Goal: Task Accomplishment & Management: Manage account settings

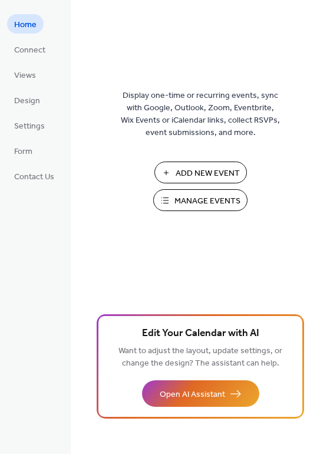
click at [218, 201] on span "Manage Events" at bounding box center [208, 201] width 66 height 12
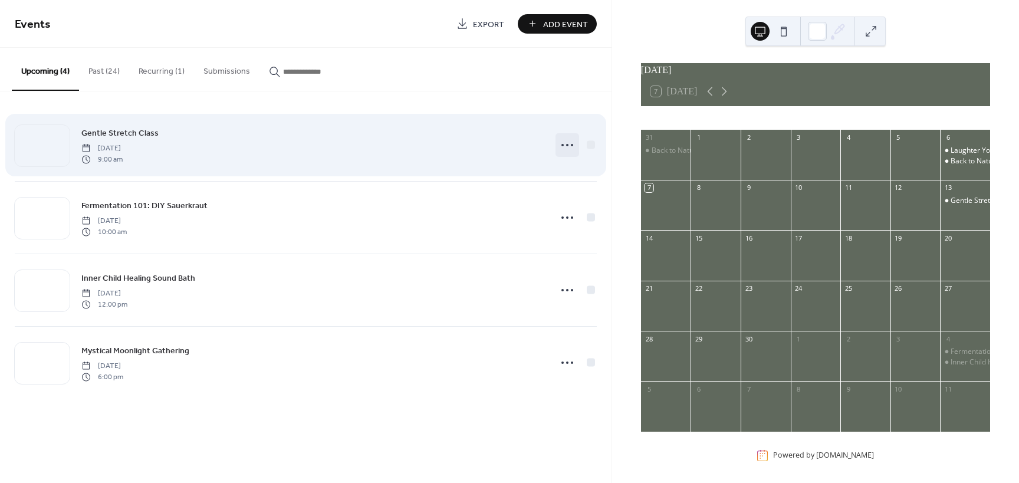
click at [561, 146] on icon at bounding box center [567, 145] width 19 height 19
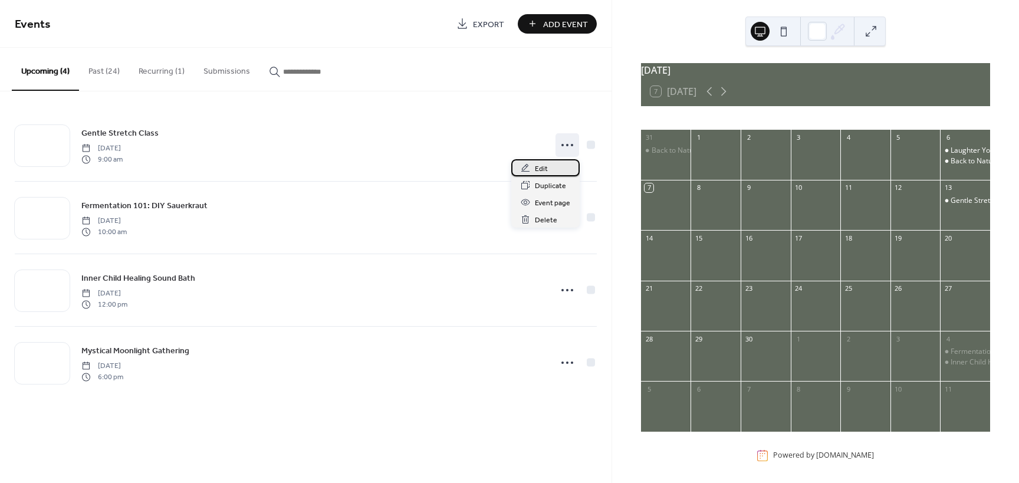
click at [555, 164] on div "Edit" at bounding box center [545, 167] width 68 height 17
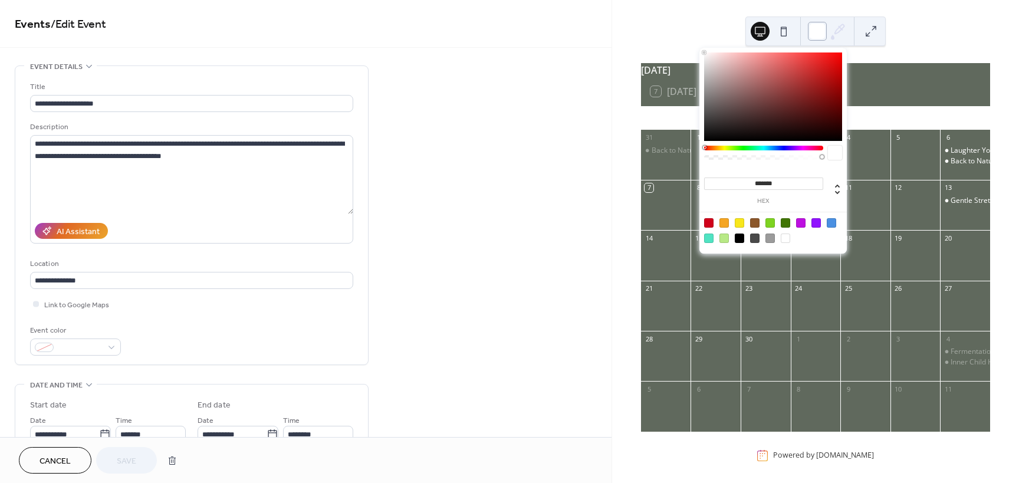
click at [825, 38] on div at bounding box center [817, 31] width 19 height 19
click at [964, 45] on div "September 2025 7 Today Sun Mon Tue Wed Thu Fri Sat 31 Back to Nature - Sour dou…" at bounding box center [815, 241] width 407 height 483
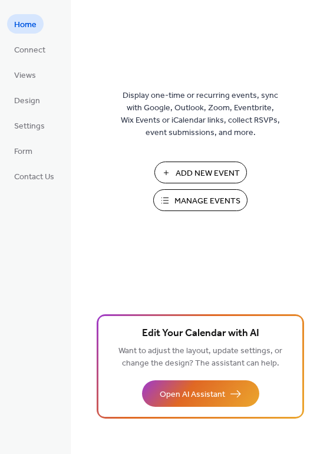
click at [209, 197] on span "Manage Events" at bounding box center [208, 201] width 66 height 12
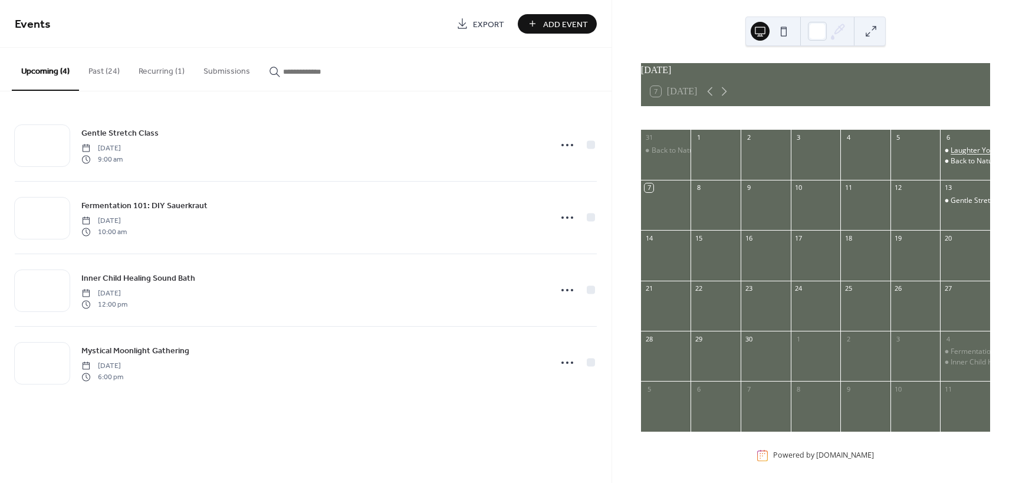
click at [969, 156] on div "Laughter Yoga" at bounding box center [974, 151] width 48 height 10
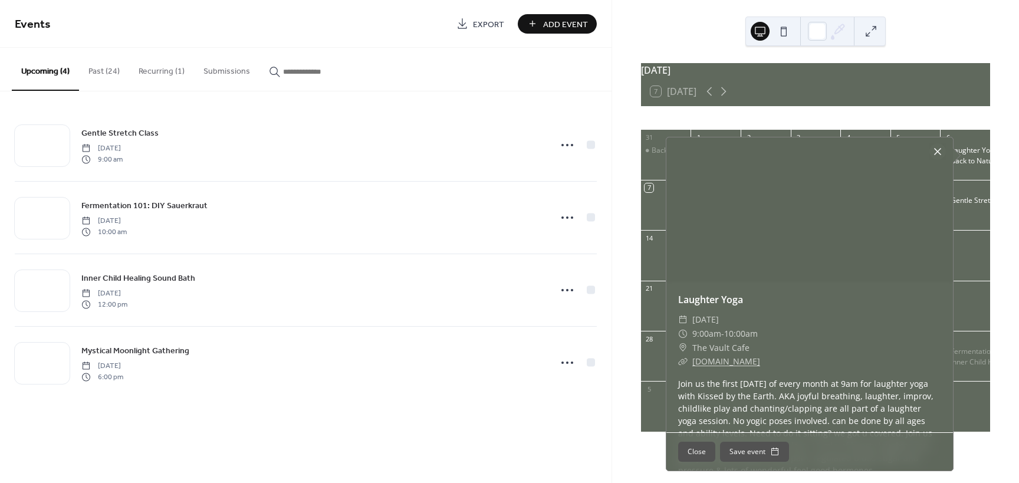
click at [933, 150] on div at bounding box center [937, 151] width 17 height 17
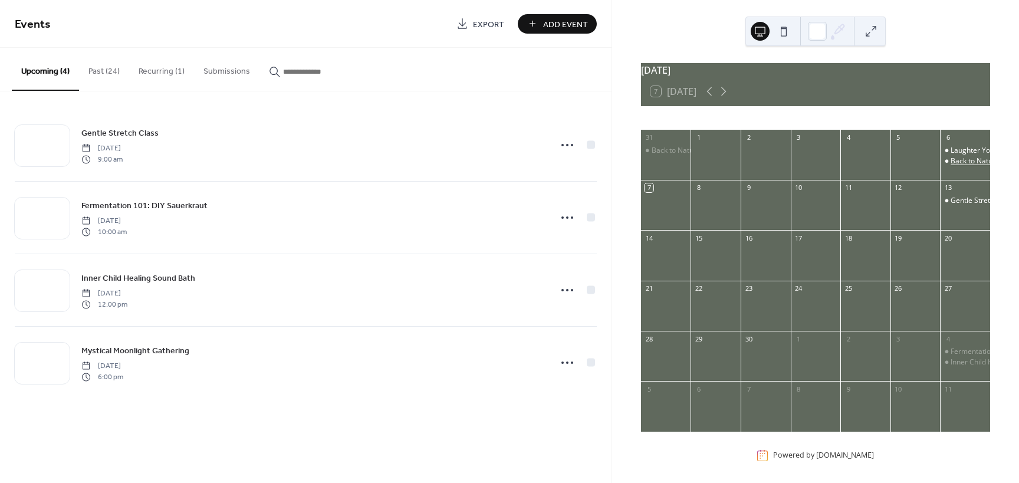
click at [950, 165] on div "Back to Nature: DIY: Tincture & Hand Sanitizer" at bounding box center [1026, 161] width 152 height 10
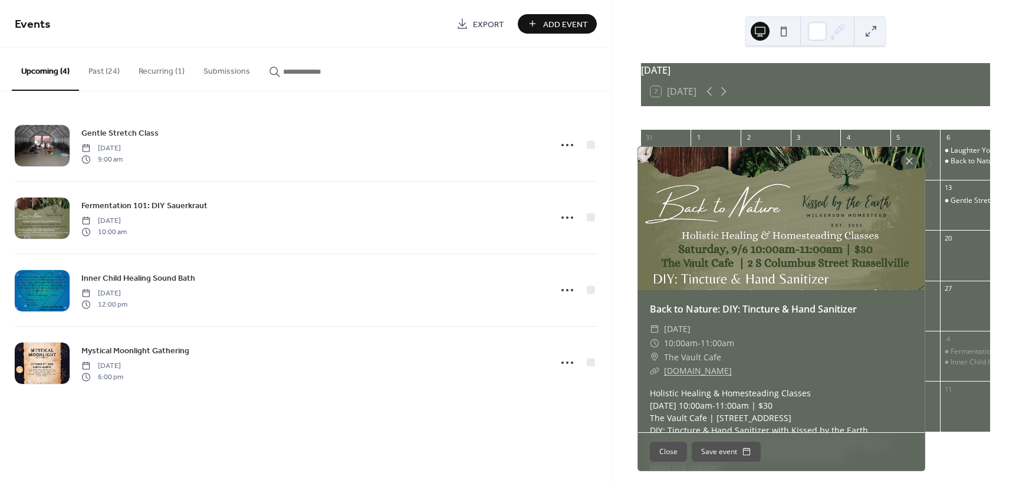
click at [798, 268] on div at bounding box center [781, 218] width 287 height 143
click at [909, 157] on div at bounding box center [909, 161] width 17 height 17
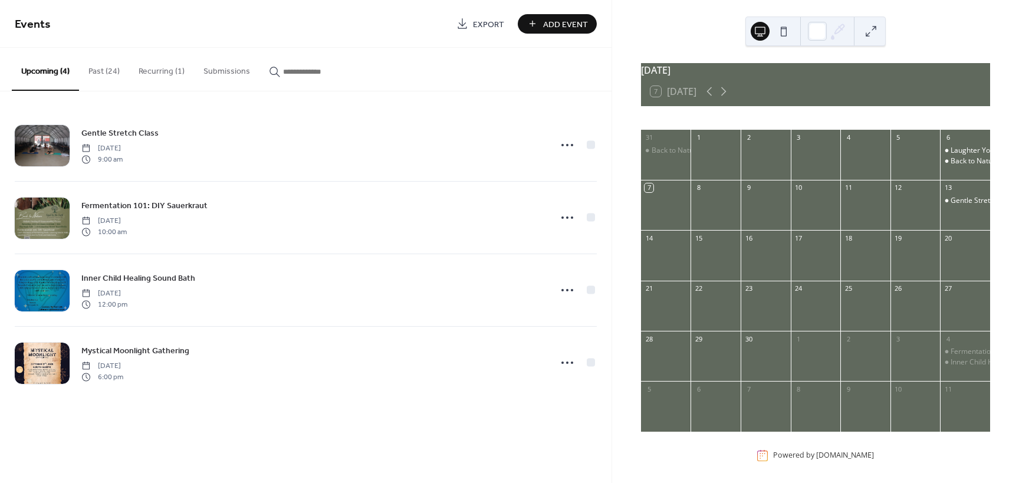
click at [98, 67] on button "Past (24)" at bounding box center [104, 69] width 50 height 42
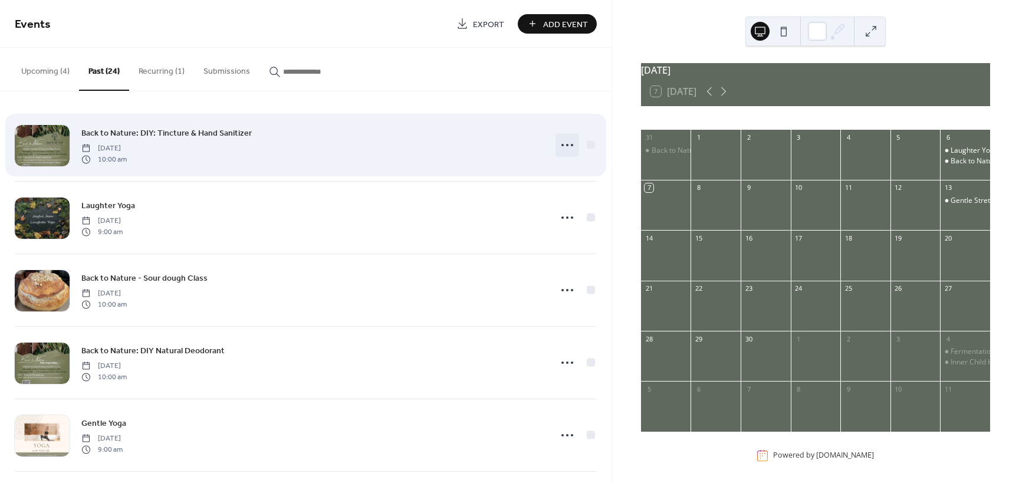
click at [571, 144] on circle at bounding box center [572, 145] width 2 height 2
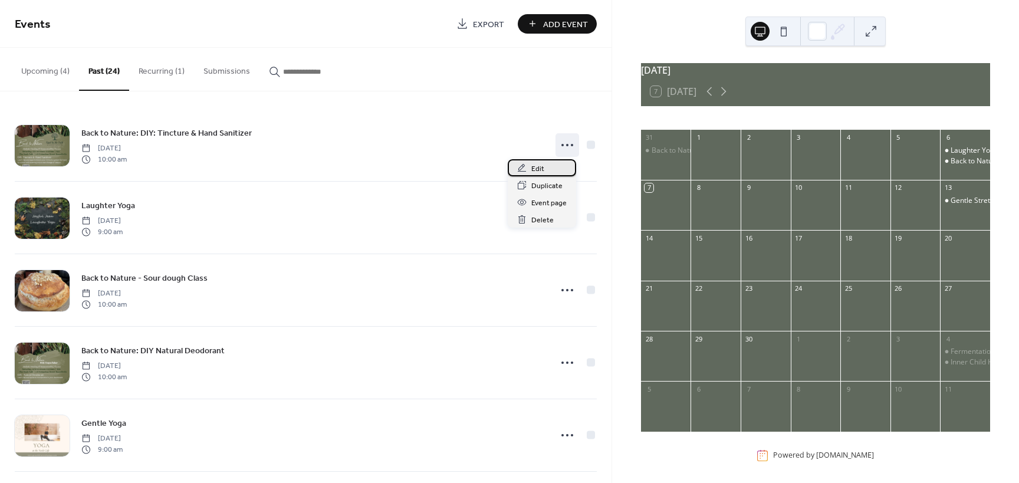
click at [541, 169] on span "Edit" at bounding box center [537, 169] width 13 height 12
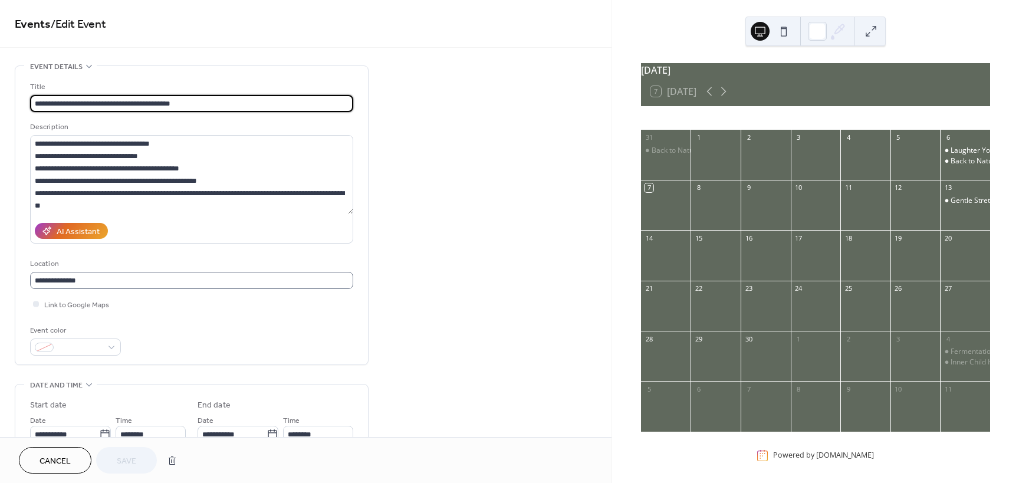
scroll to position [1, 0]
click at [481, 287] on div "**********" at bounding box center [305, 426] width 611 height 722
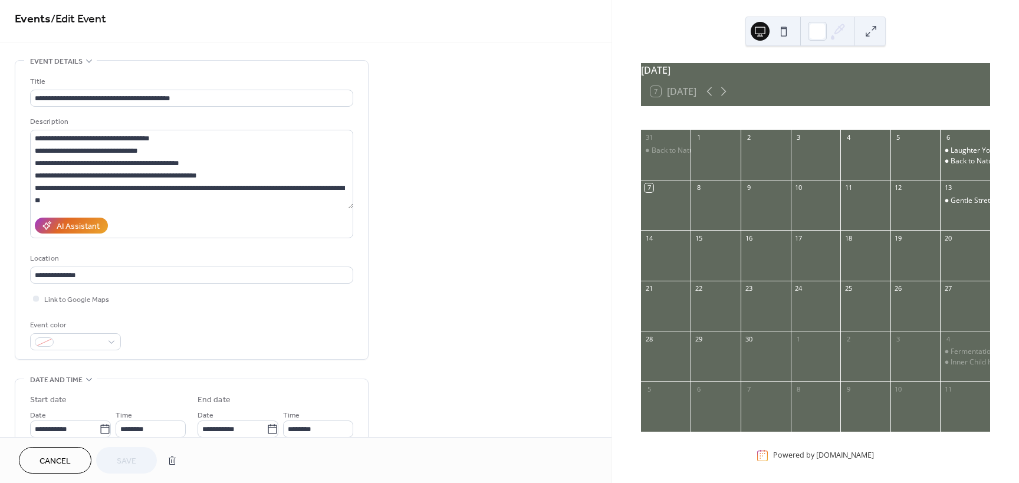
scroll to position [0, 0]
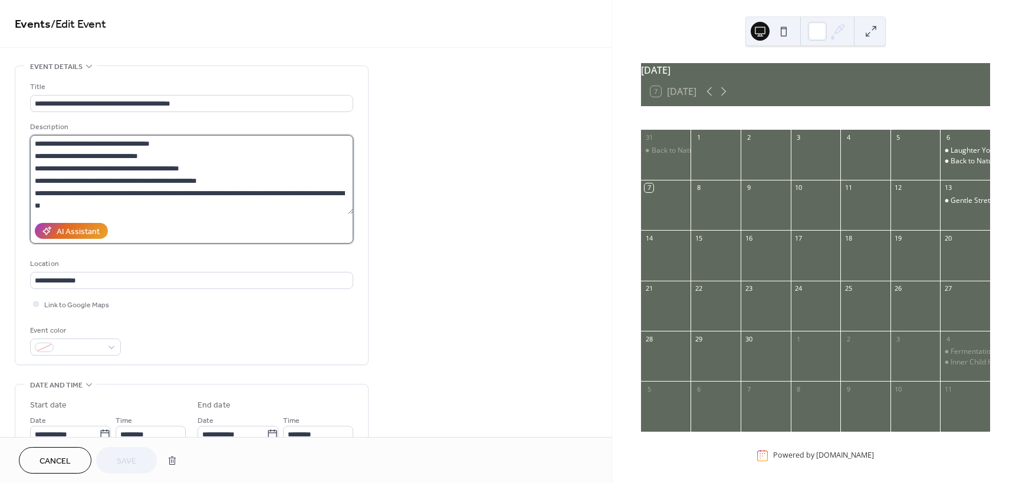
click at [114, 202] on textarea "**********" at bounding box center [191, 174] width 323 height 79
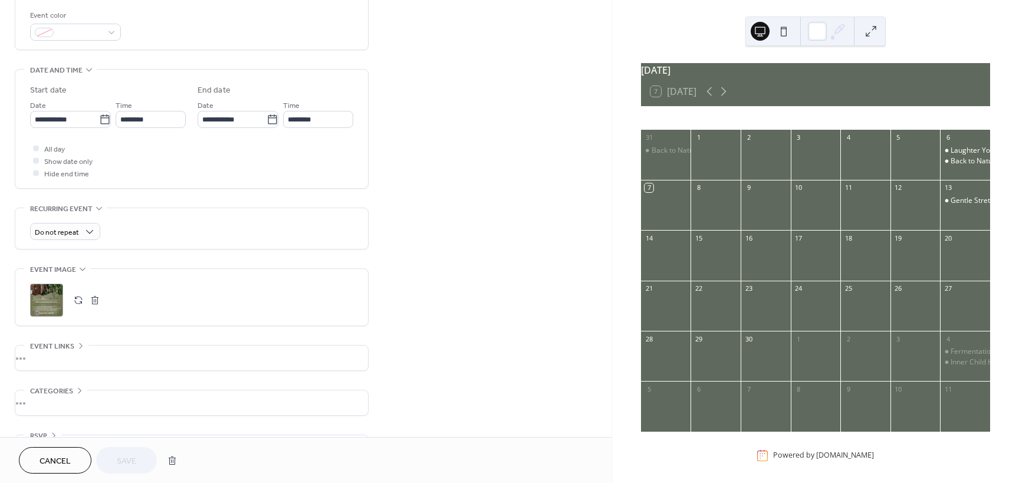
scroll to position [350, 0]
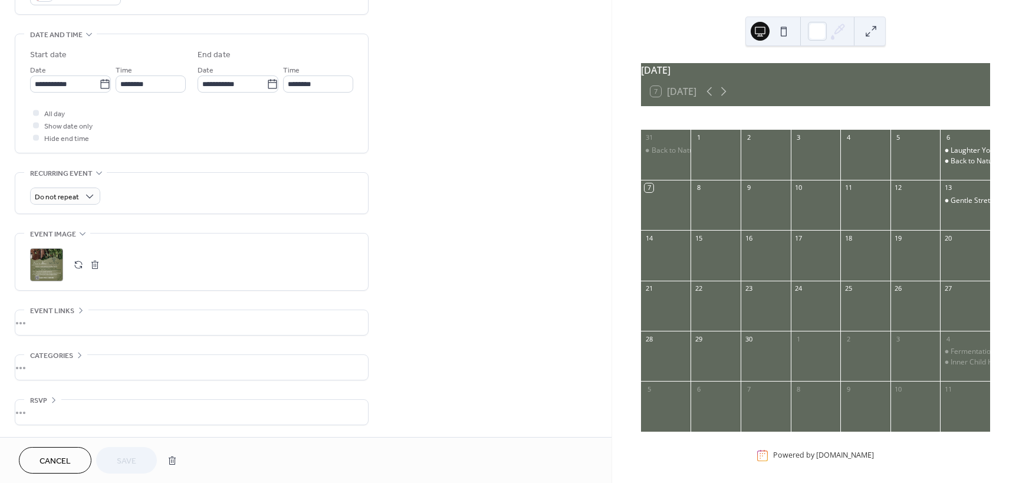
click at [81, 321] on div "•••" at bounding box center [191, 322] width 353 height 25
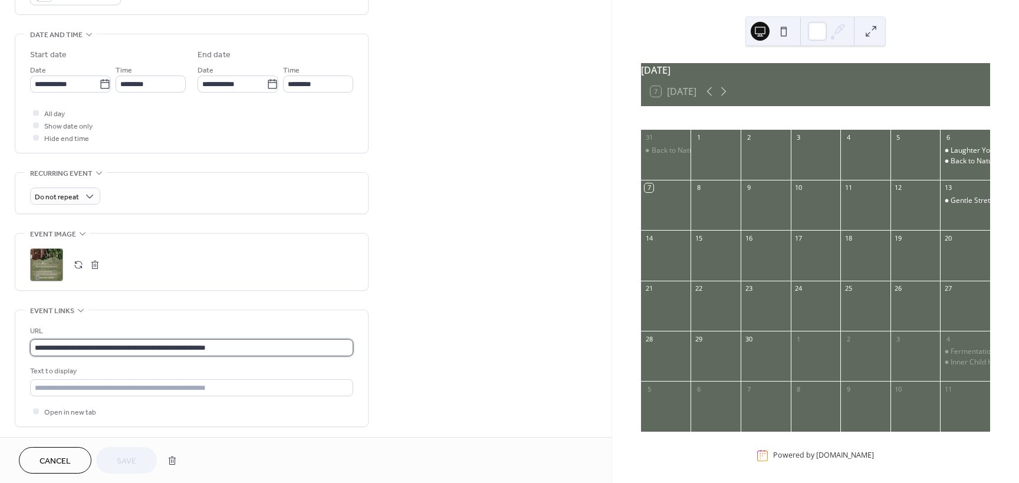
click at [244, 347] on input "**********" at bounding box center [191, 347] width 323 height 17
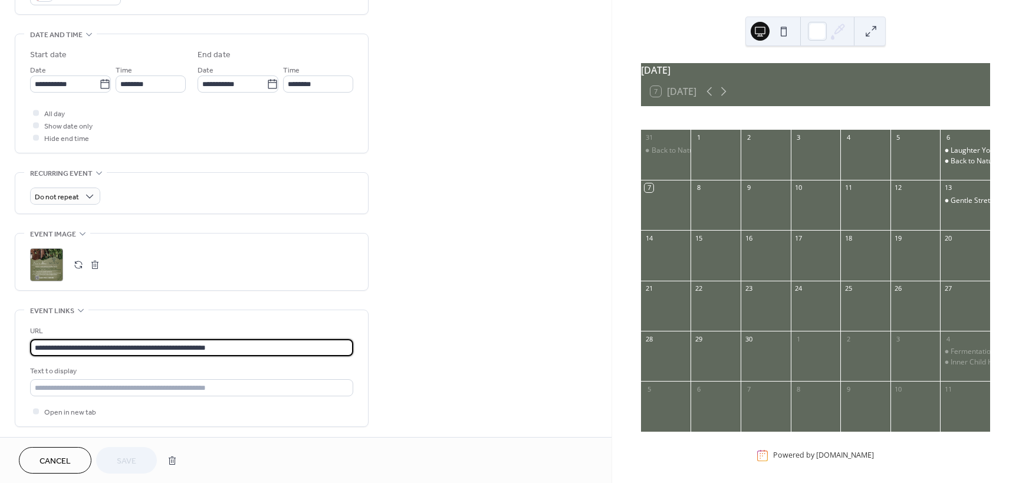
drag, startPoint x: 244, startPoint y: 347, endPoint x: 19, endPoint y: 346, distance: 225.2
click at [19, 346] on div "**********" at bounding box center [191, 368] width 353 height 116
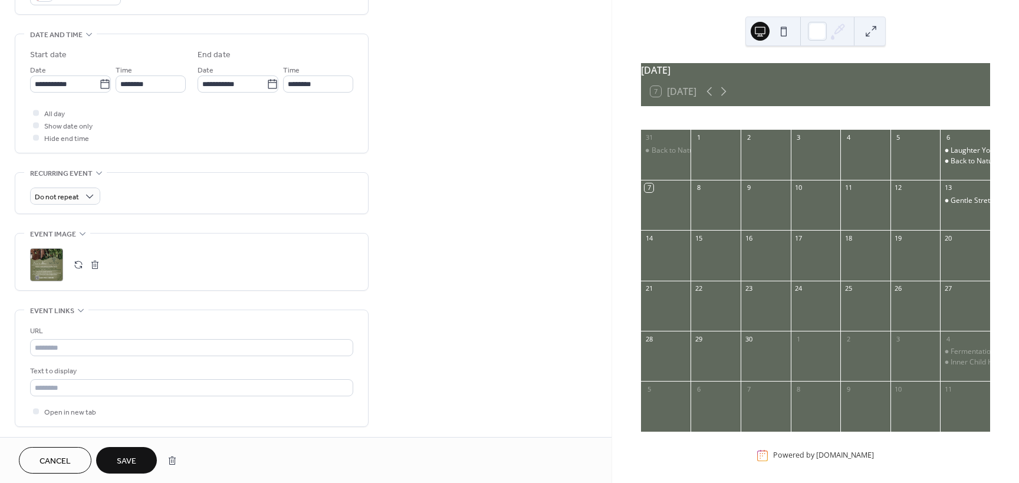
click at [117, 461] on span "Save" at bounding box center [126, 461] width 19 height 12
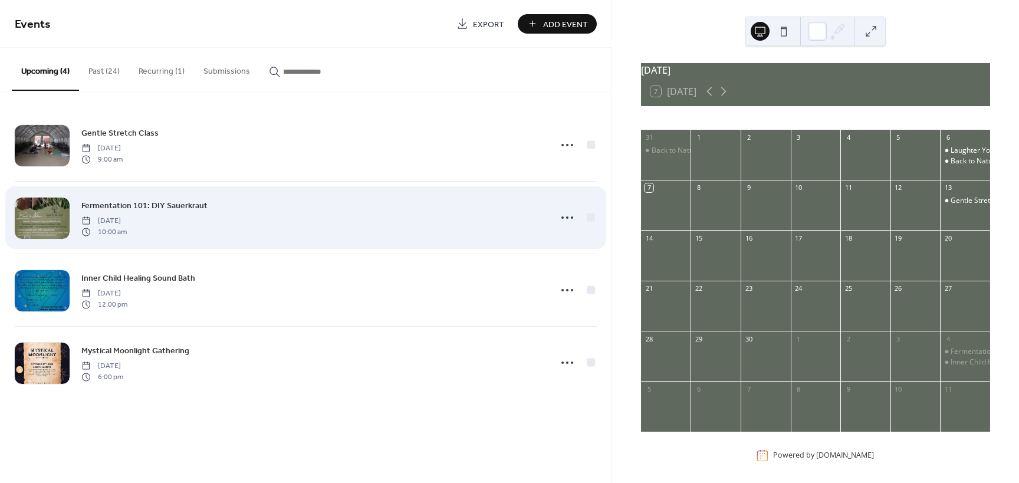
click at [181, 210] on span "Fermentation 101: DIY Sauerkraut" at bounding box center [144, 206] width 126 height 12
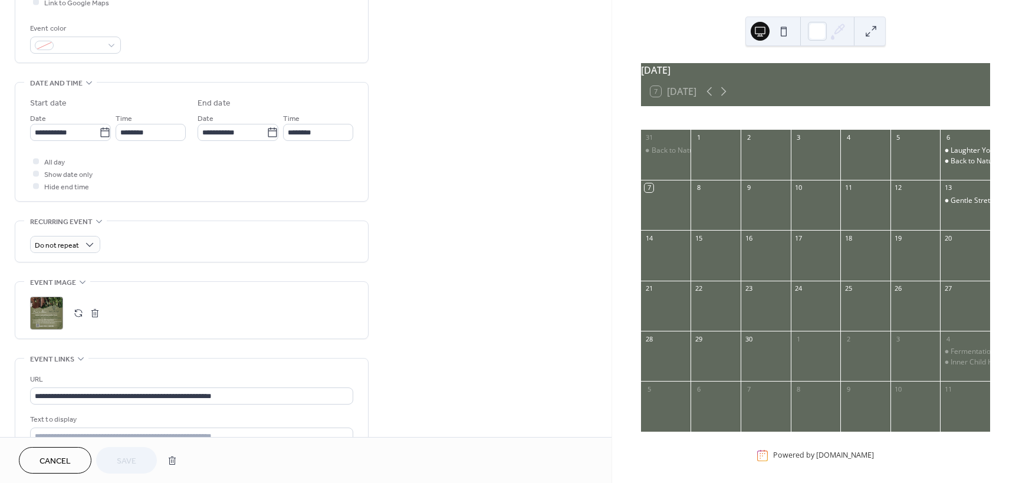
scroll to position [442, 0]
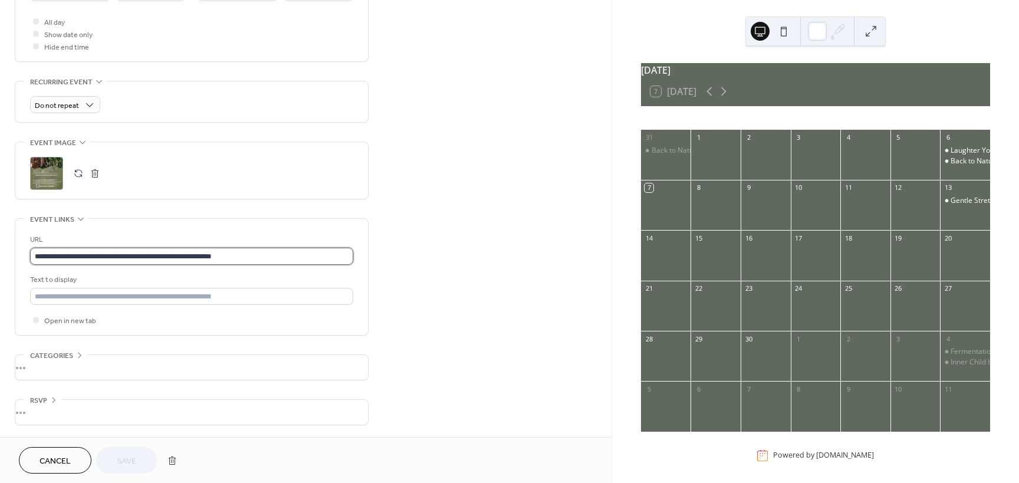
click at [261, 258] on input "**********" at bounding box center [191, 256] width 323 height 17
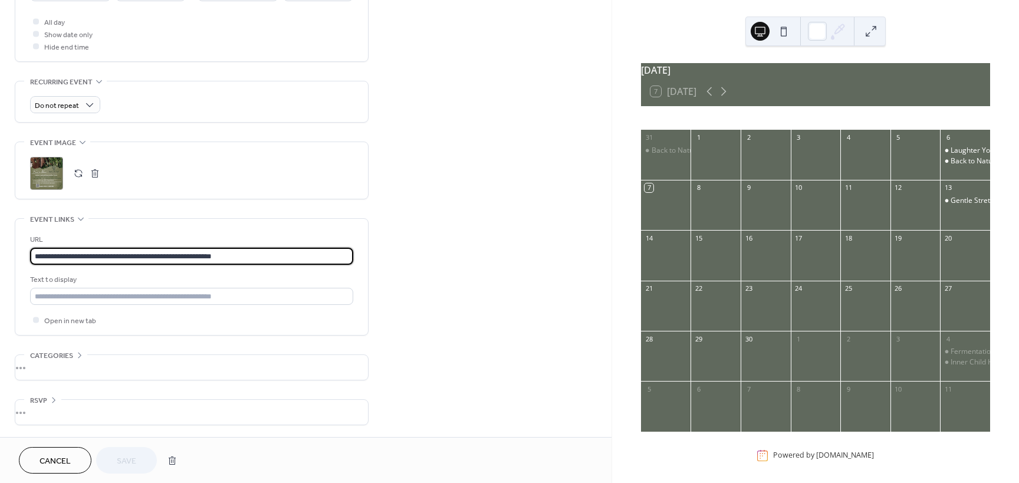
scroll to position [1, 0]
drag, startPoint x: 263, startPoint y: 259, endPoint x: -41, endPoint y: 267, distance: 304.3
click at [0, 267] on html "**********" at bounding box center [509, 241] width 1019 height 483
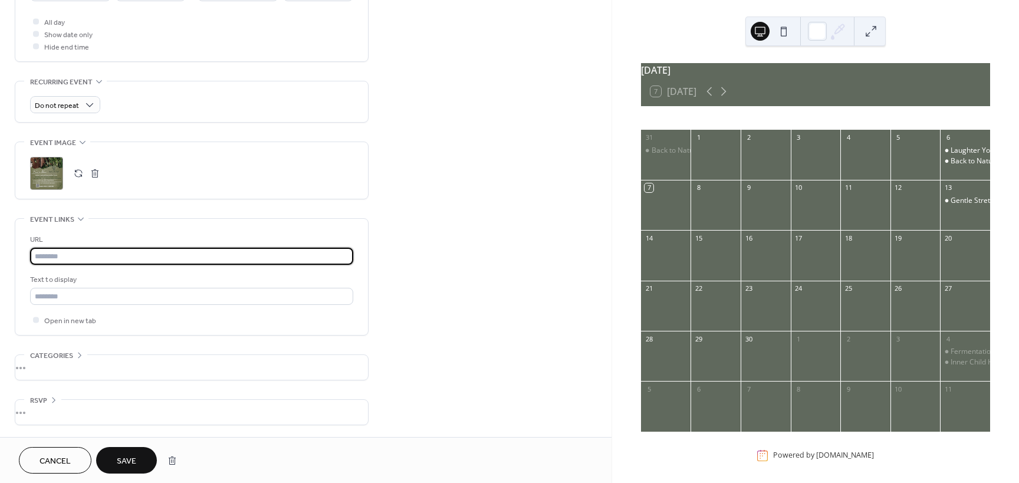
click at [144, 456] on button "Save" at bounding box center [126, 460] width 61 height 27
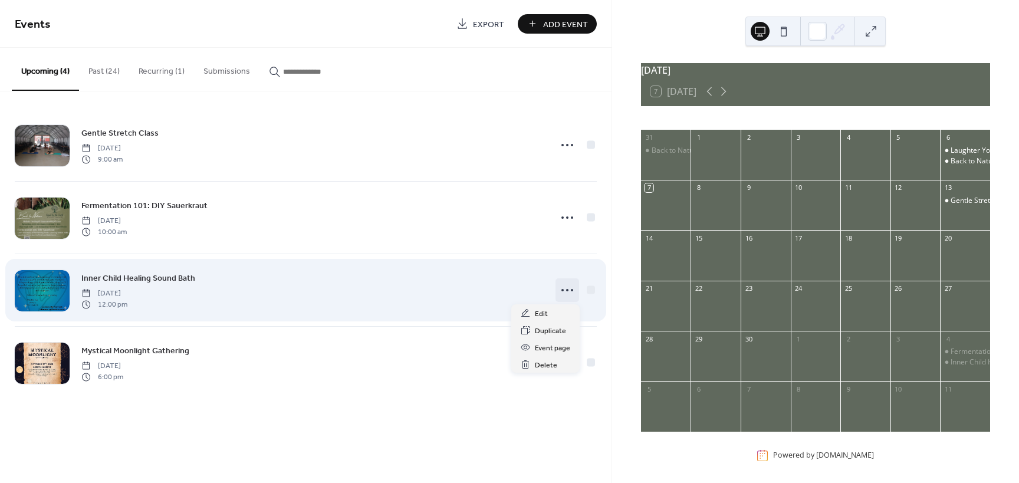
drag, startPoint x: 568, startPoint y: 287, endPoint x: 571, endPoint y: 294, distance: 7.4
click at [569, 287] on icon at bounding box center [567, 290] width 19 height 19
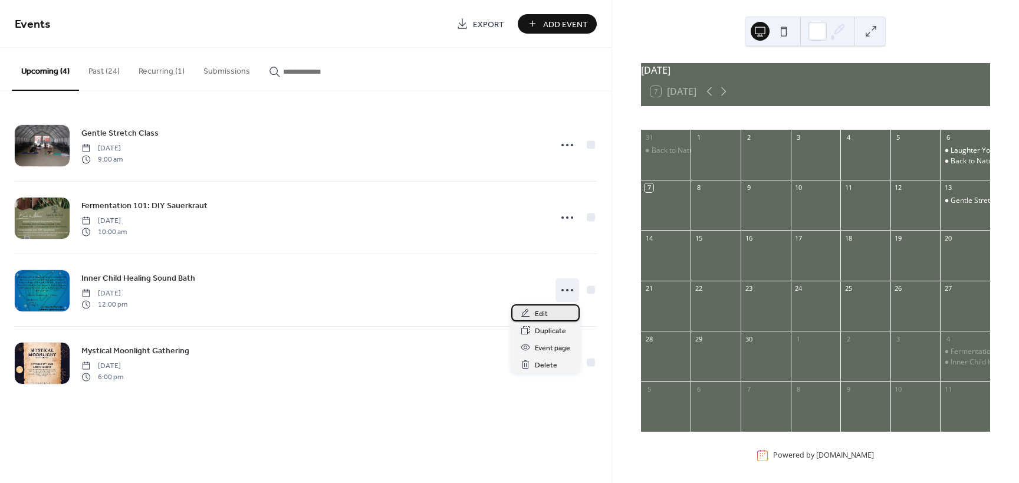
click at [555, 311] on div "Edit" at bounding box center [545, 312] width 68 height 17
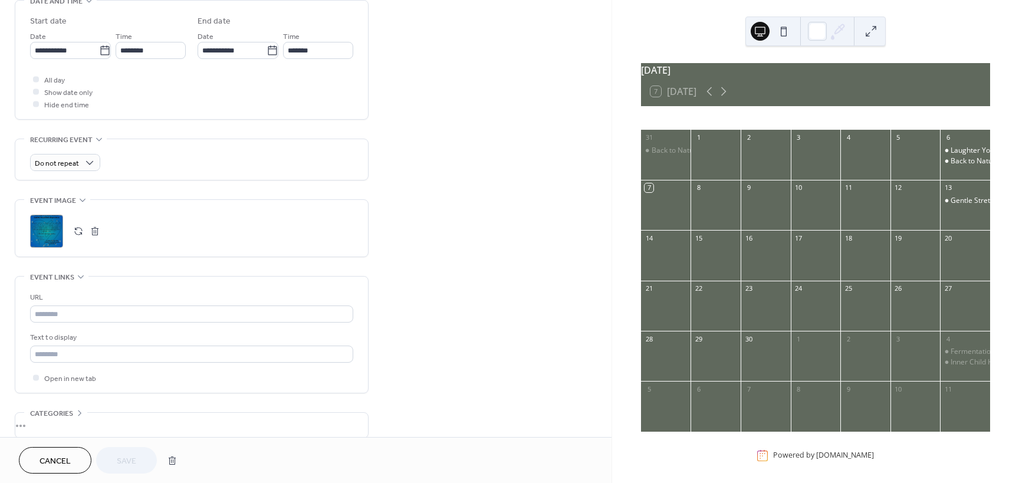
scroll to position [413, 0]
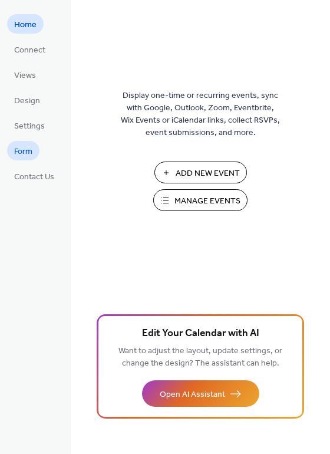
click at [37, 157] on link "Form" at bounding box center [23, 150] width 32 height 19
click at [210, 206] on span "Manage Events" at bounding box center [208, 201] width 66 height 12
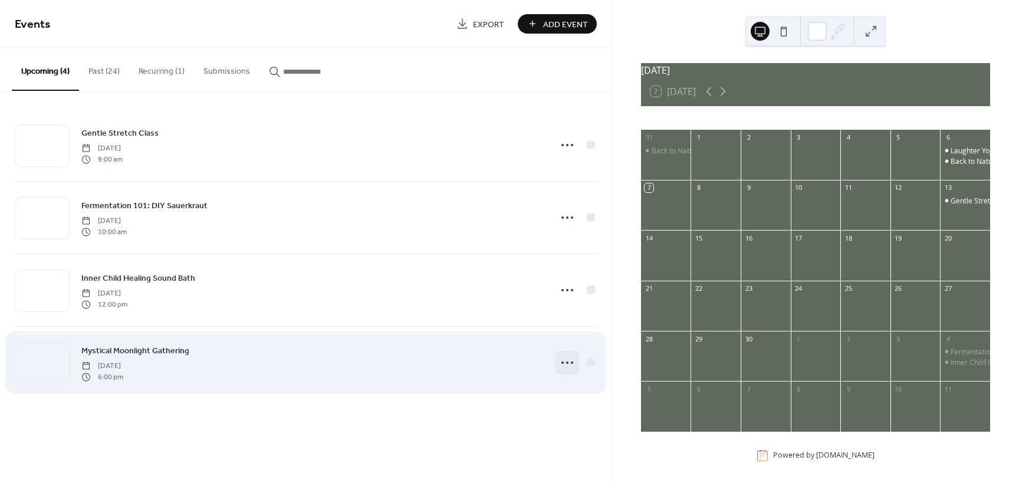
click at [571, 361] on icon at bounding box center [567, 362] width 19 height 19
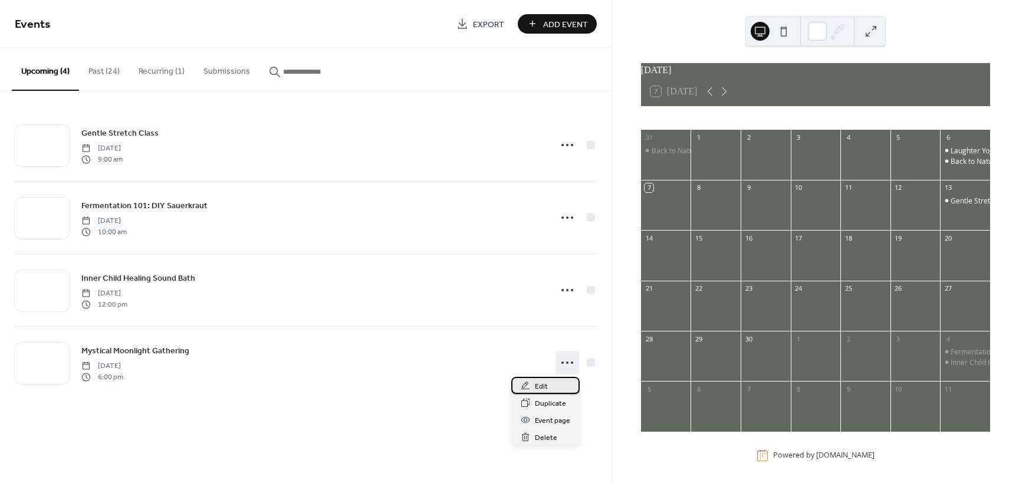
click at [558, 383] on div "Edit" at bounding box center [545, 385] width 68 height 17
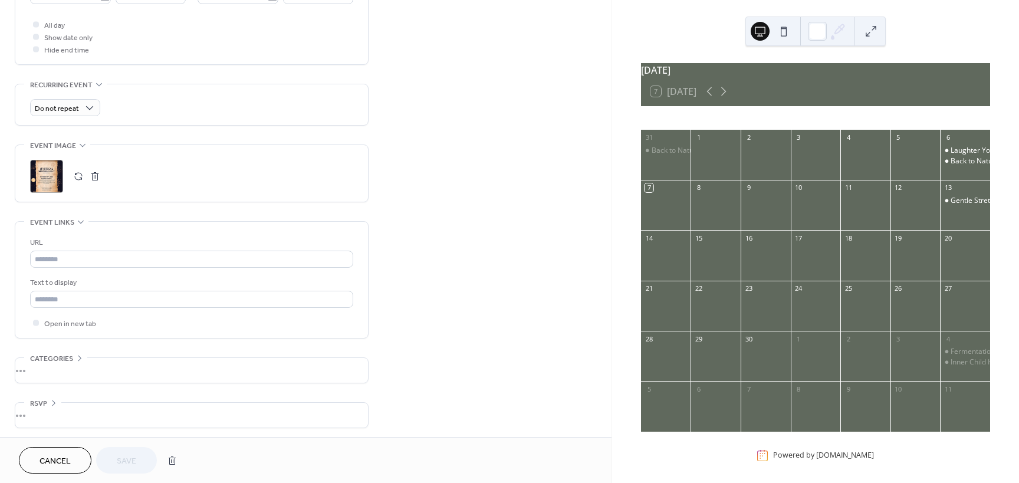
scroll to position [442, 0]
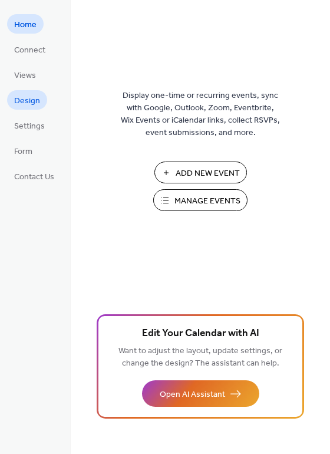
click at [25, 99] on span "Design" at bounding box center [27, 101] width 26 height 12
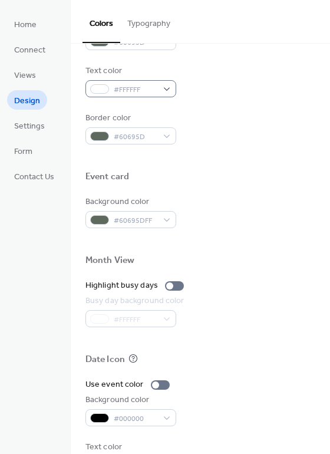
scroll to position [505, 0]
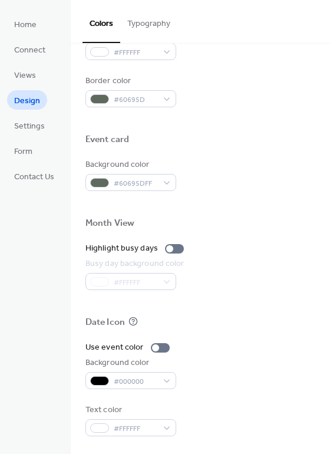
click at [153, 21] on button "Typography" at bounding box center [148, 21] width 57 height 42
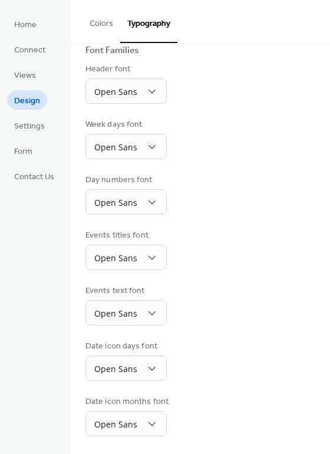
click at [6, 119] on div "Home Connect Views Design Settings Form Contact Us" at bounding box center [35, 227] width 71 height 454
click at [25, 123] on span "Settings" at bounding box center [29, 126] width 31 height 12
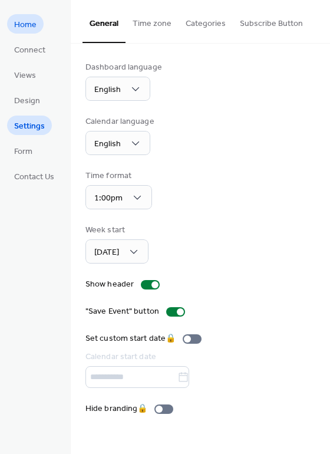
click at [38, 27] on link "Home" at bounding box center [25, 23] width 37 height 19
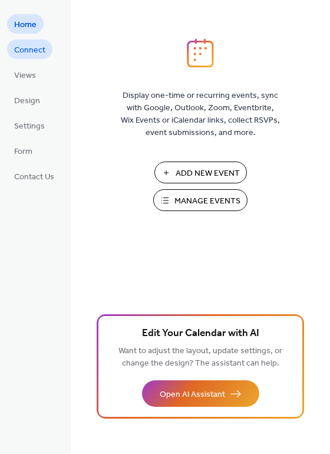
click at [35, 54] on span "Connect" at bounding box center [29, 50] width 31 height 12
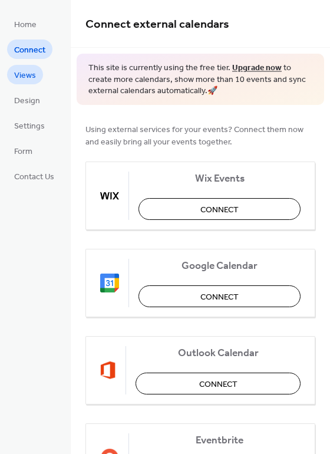
click at [36, 77] on link "Views" at bounding box center [25, 74] width 36 height 19
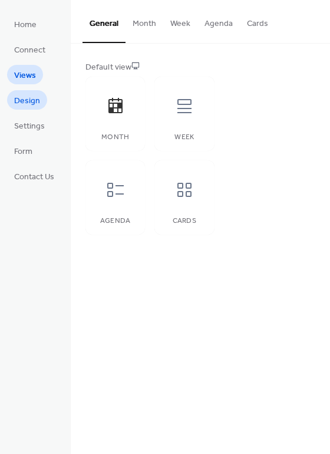
click at [22, 98] on span "Design" at bounding box center [27, 101] width 26 height 12
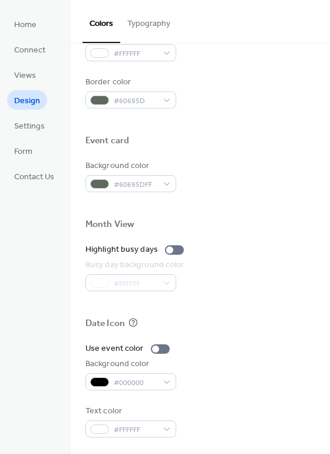
scroll to position [505, 0]
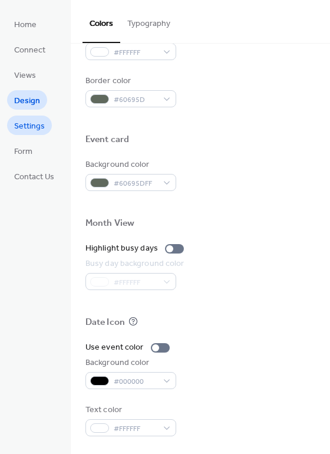
click at [47, 129] on link "Settings" at bounding box center [29, 125] width 45 height 19
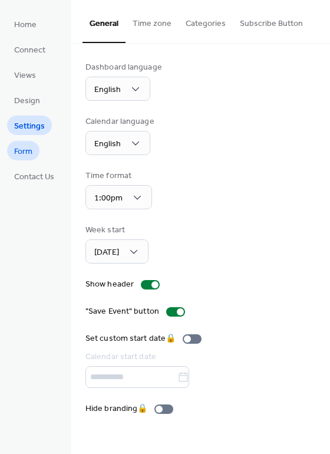
click at [28, 158] on span "Form" at bounding box center [23, 152] width 18 height 12
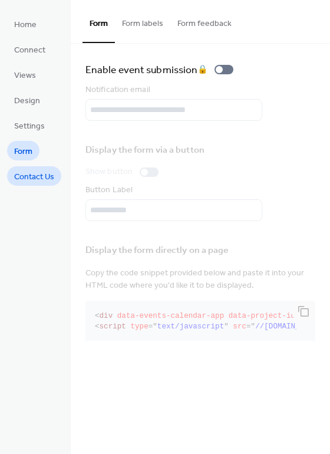
click at [33, 181] on span "Contact Us" at bounding box center [34, 177] width 40 height 12
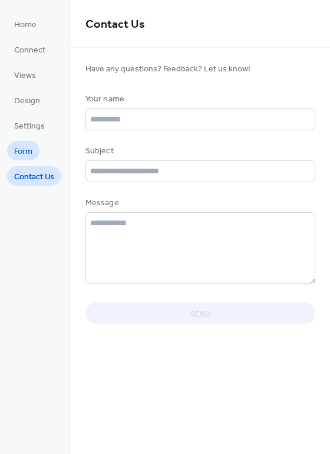
click at [33, 154] on link "Form" at bounding box center [23, 150] width 32 height 19
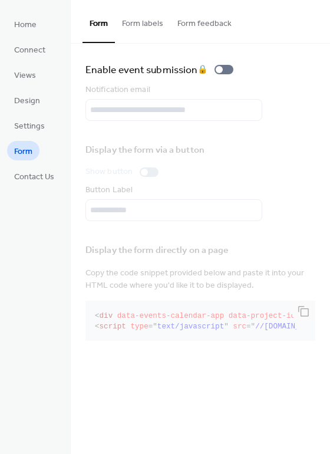
click at [235, 111] on div "Notification email" at bounding box center [200, 102] width 230 height 37
click at [234, 111] on div "Notification email" at bounding box center [200, 102] width 230 height 37
click at [233, 112] on div "Notification email" at bounding box center [200, 102] width 230 height 37
click at [159, 106] on div "Notification email" at bounding box center [200, 102] width 230 height 37
click at [29, 176] on span "Contact Us" at bounding box center [34, 177] width 40 height 12
